Goal: Information Seeking & Learning: Learn about a topic

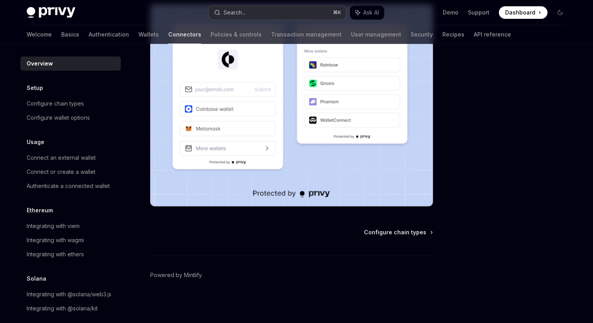
click at [271, 13] on button "Search... ⌘ K" at bounding box center [277, 12] width 137 height 14
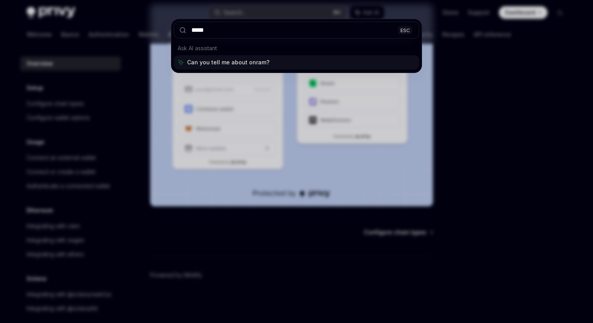
type input "******"
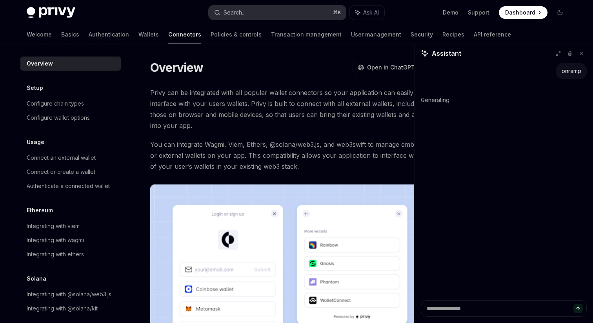
click at [262, 9] on button "Search... ⌘ K" at bounding box center [277, 12] width 137 height 14
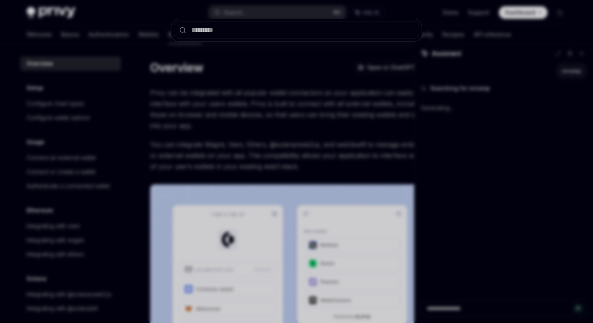
type textarea "*"
type input "*"
type textarea "*"
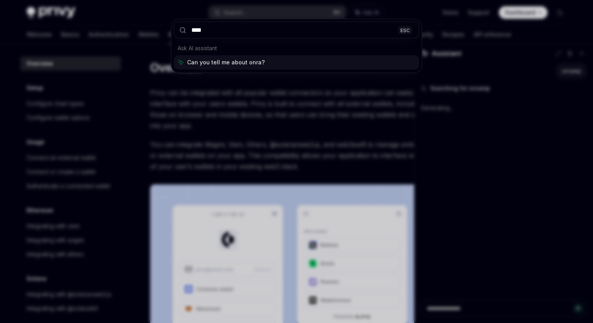
type input "*****"
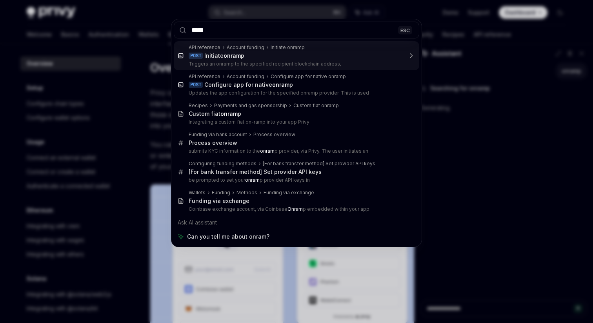
type textarea "*"
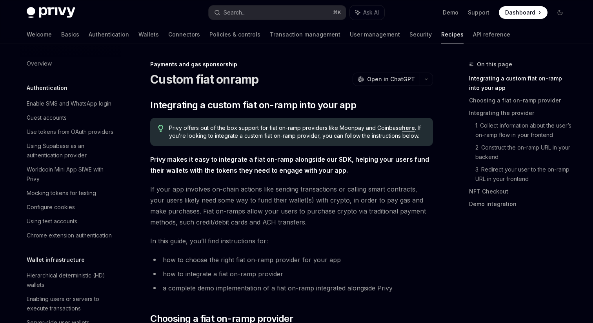
scroll to position [577, 0]
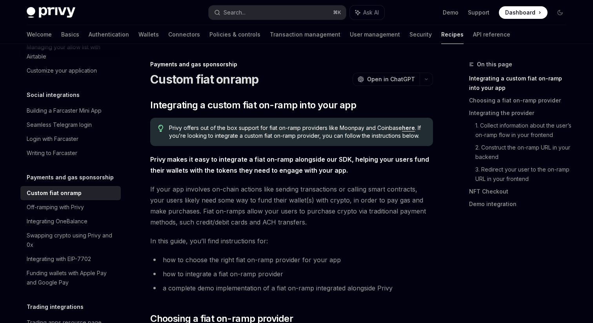
type textarea "*"
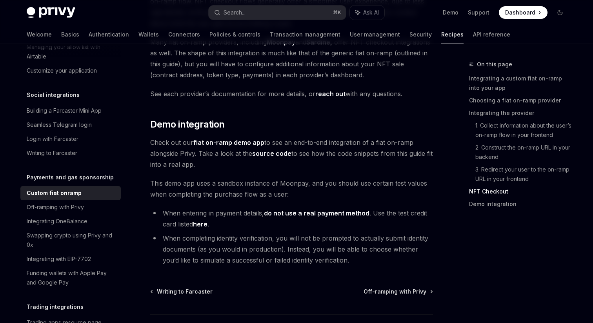
scroll to position [2868, 0]
